Goal: Navigation & Orientation: Go to known website

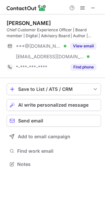
scroll to position [159, 105]
